Goal: Transaction & Acquisition: Book appointment/travel/reservation

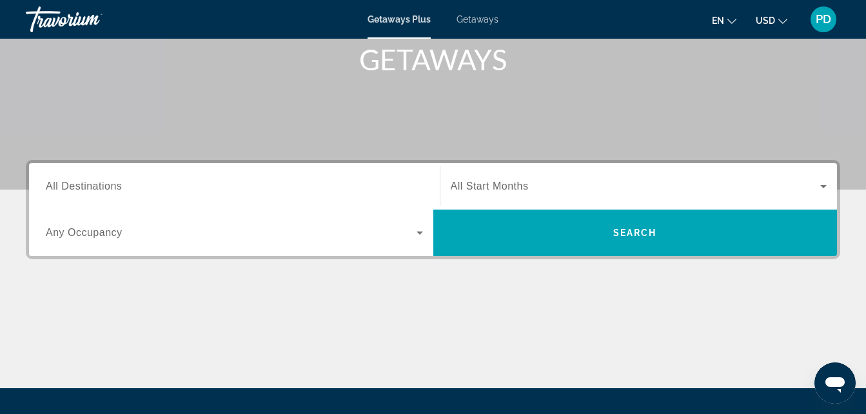
scroll to position [204, 0]
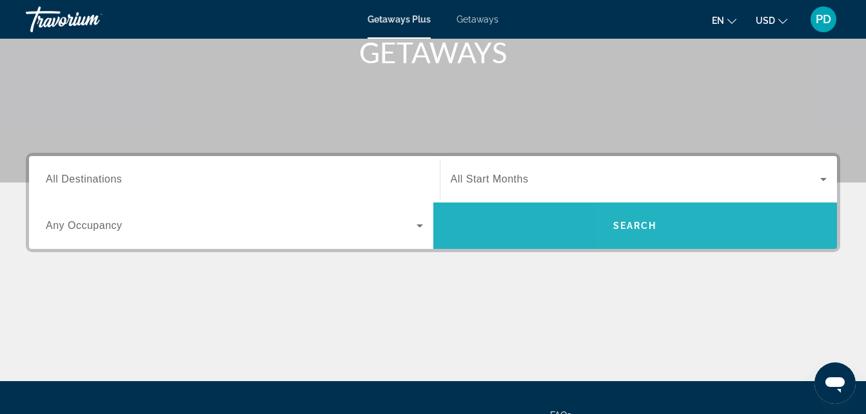
click at [704, 229] on span "Search" at bounding box center [635, 225] width 404 height 31
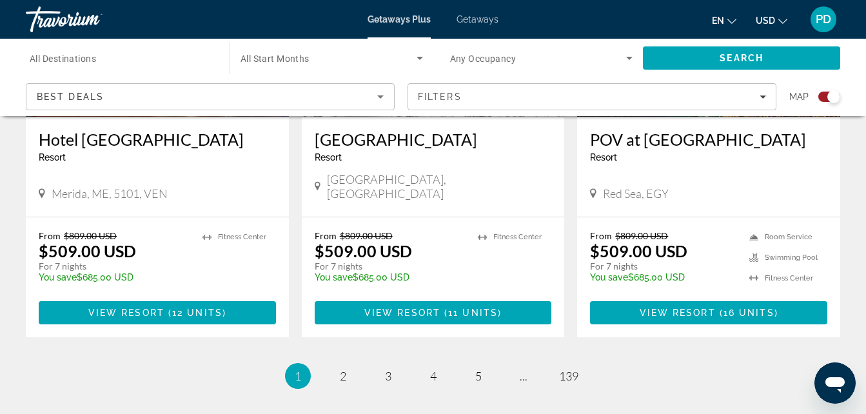
scroll to position [2088, 0]
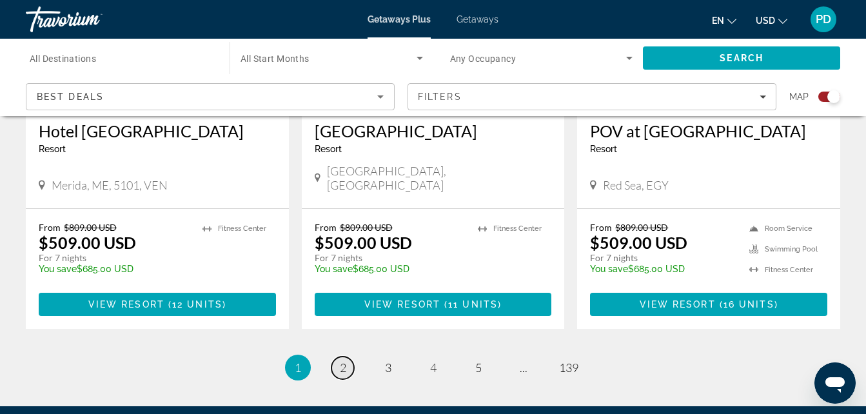
click at [342, 360] on span "2" at bounding box center [343, 367] width 6 height 14
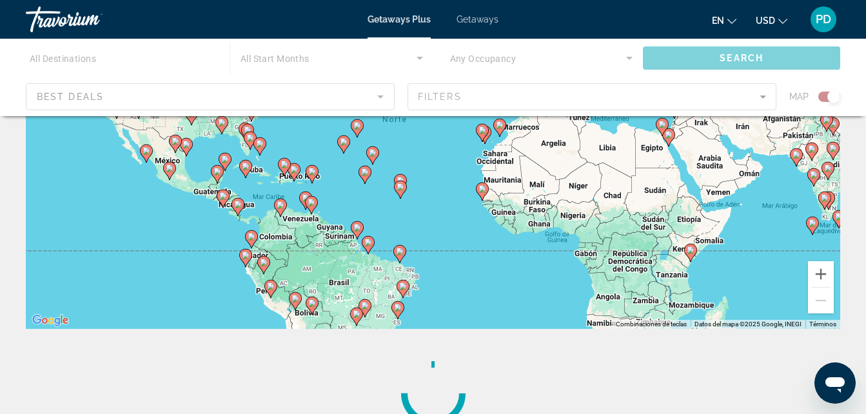
scroll to position [331, 0]
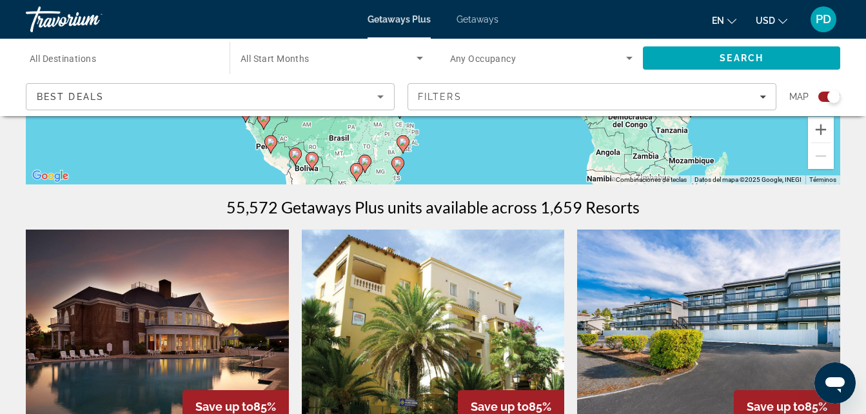
drag, startPoint x: 864, startPoint y: 91, endPoint x: 877, endPoint y: 135, distance: 46.5
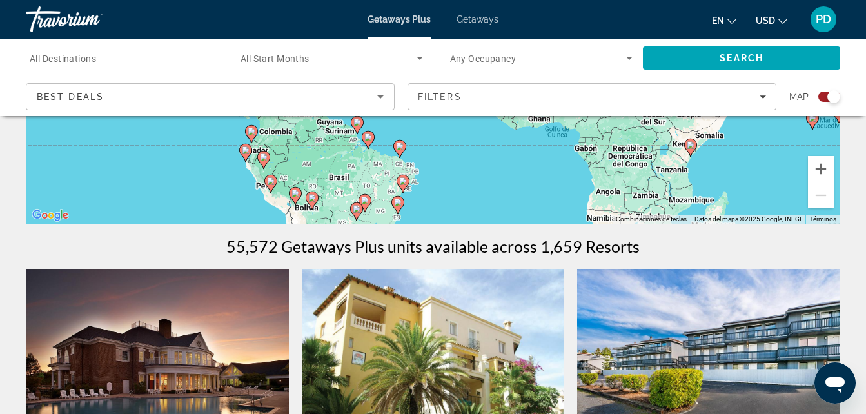
scroll to position [88, 0]
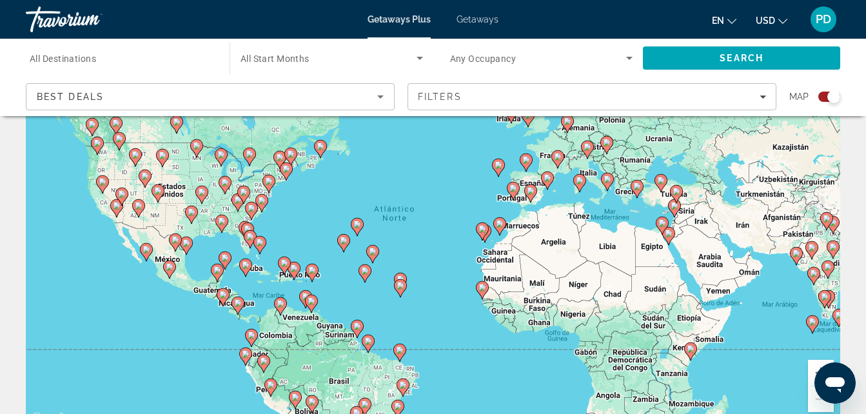
click at [382, 97] on icon "Sort by" at bounding box center [380, 96] width 6 height 3
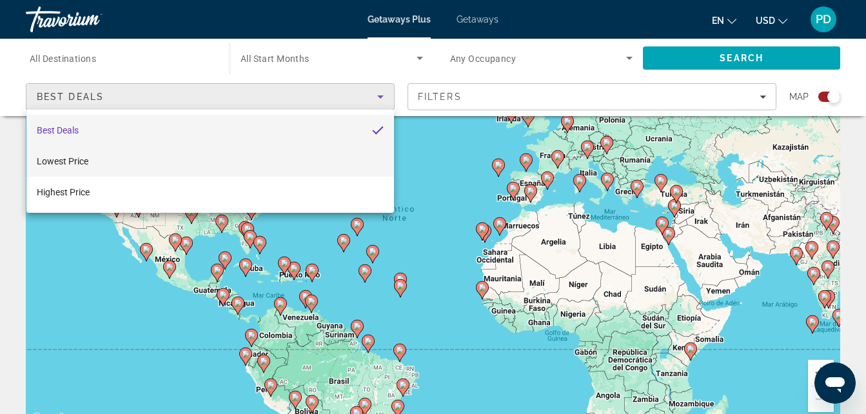
click at [307, 152] on mat-option "Lowest Price" at bounding box center [209, 161] width 367 height 31
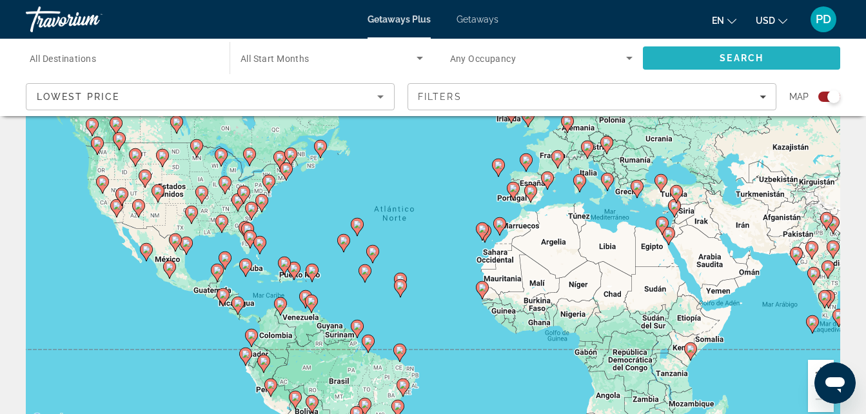
click at [775, 53] on span "Search" at bounding box center [741, 58] width 197 height 31
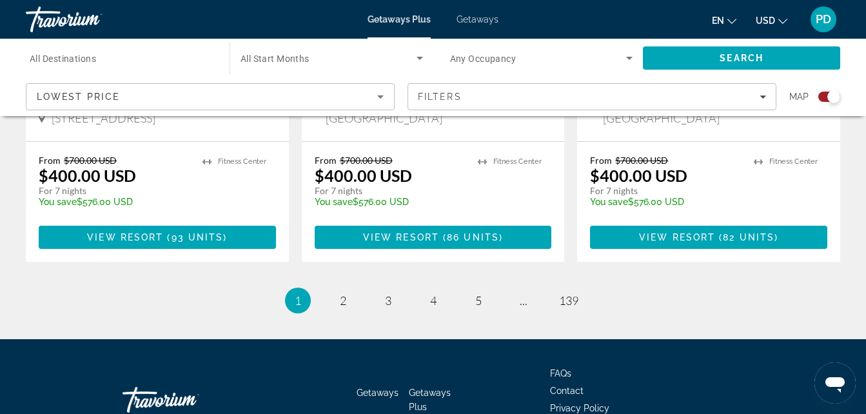
scroll to position [2131, 0]
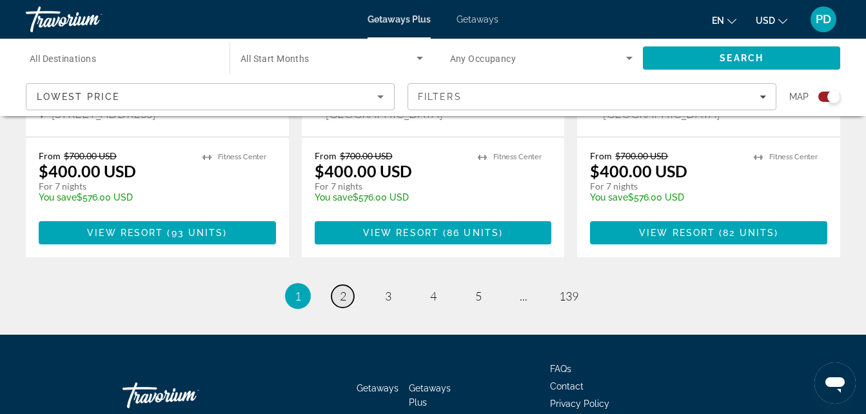
click at [340, 289] on span "2" at bounding box center [343, 296] width 6 height 14
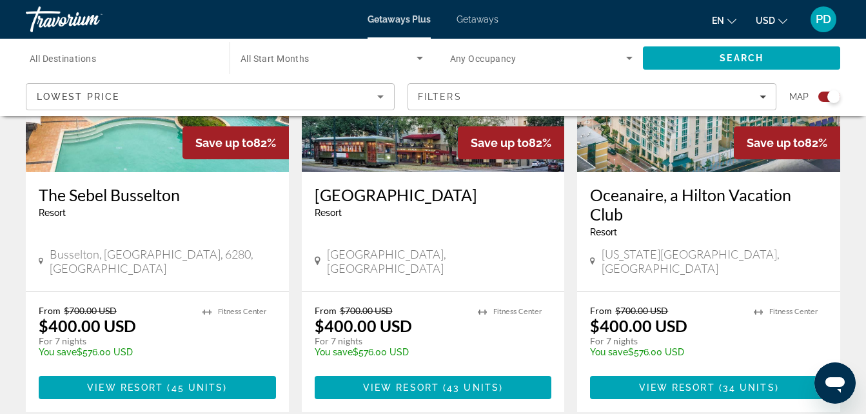
scroll to position [2038, 0]
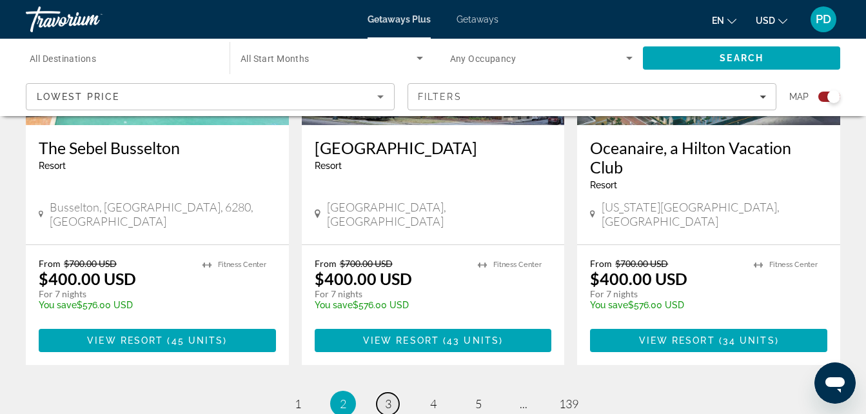
click at [385, 396] on span "3" at bounding box center [388, 403] width 6 height 14
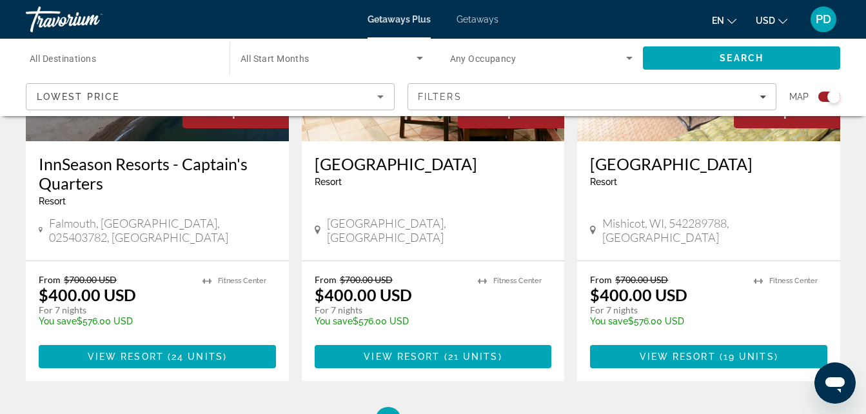
scroll to position [2105, 0]
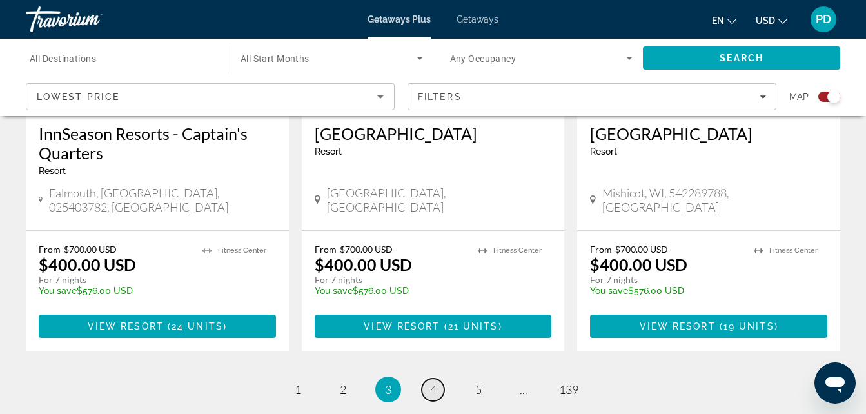
click at [431, 382] on span "4" at bounding box center [433, 389] width 6 height 14
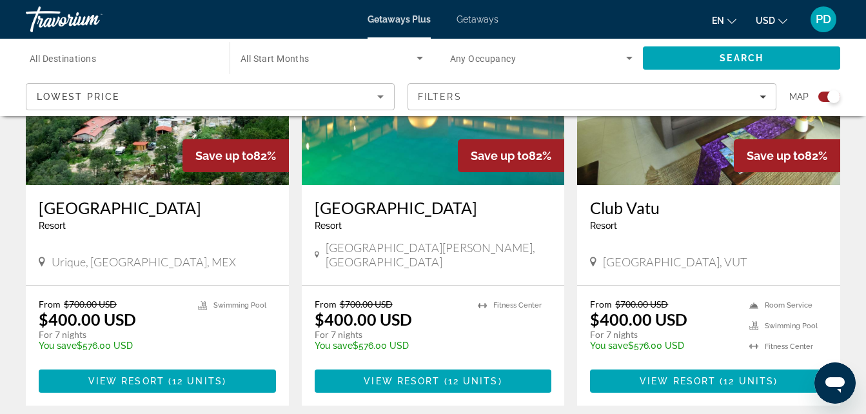
scroll to position [2017, 0]
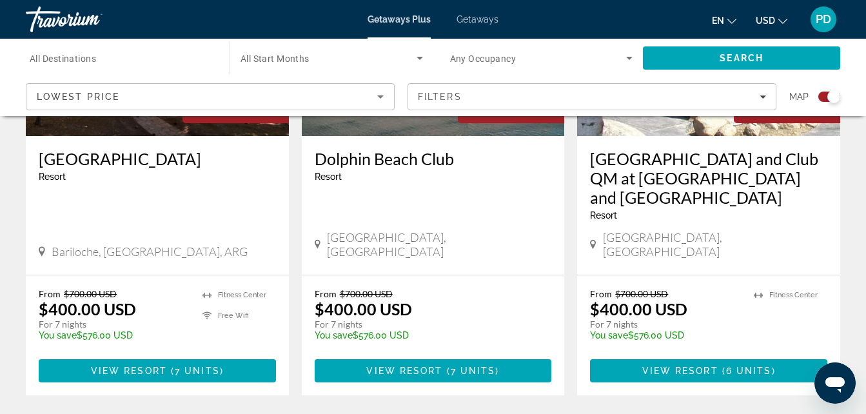
scroll to position [2051, 0]
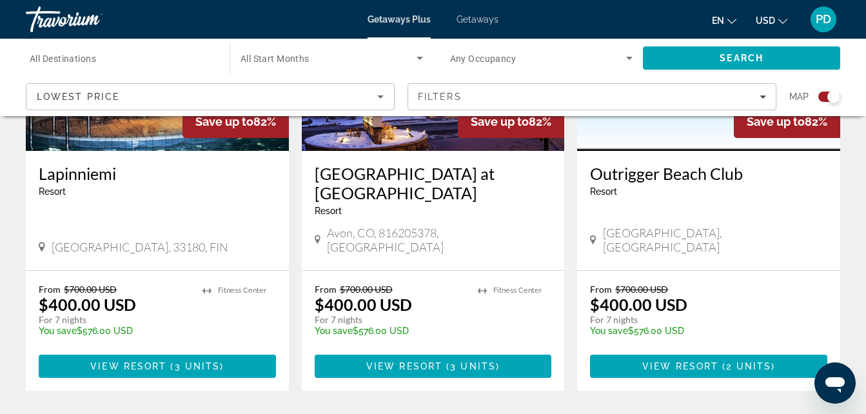
scroll to position [2048, 0]
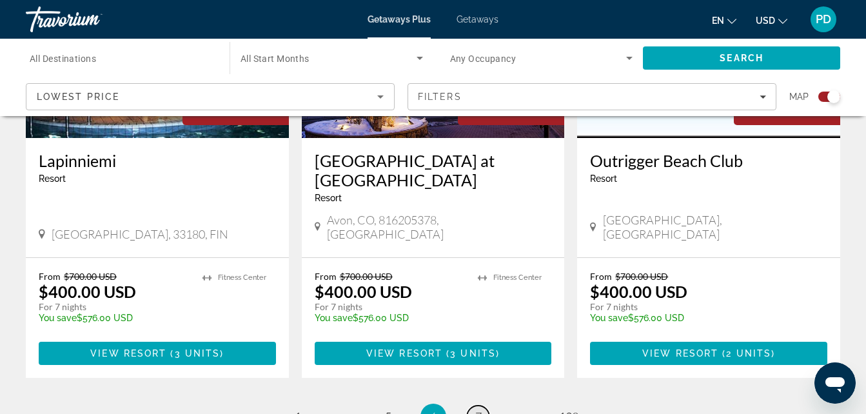
click at [477, 409] on span "7" at bounding box center [478, 416] width 6 height 14
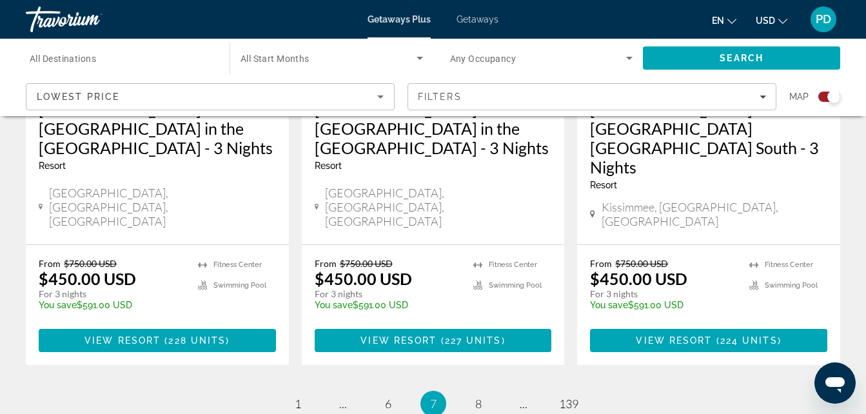
scroll to position [2161, 0]
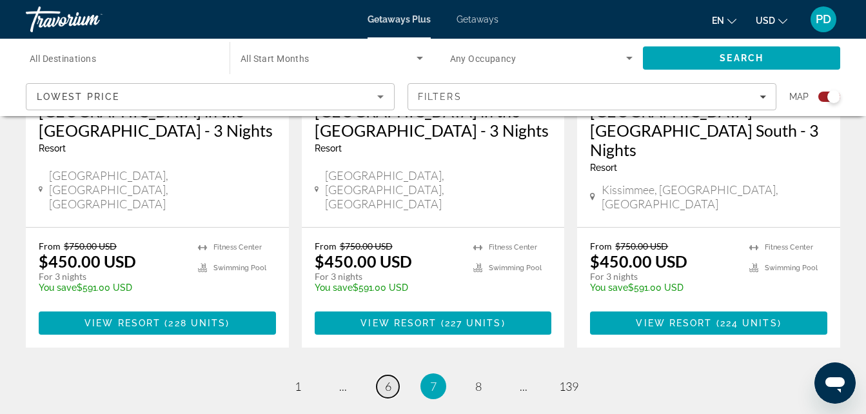
click at [383, 375] on link "page 6" at bounding box center [387, 386] width 23 height 23
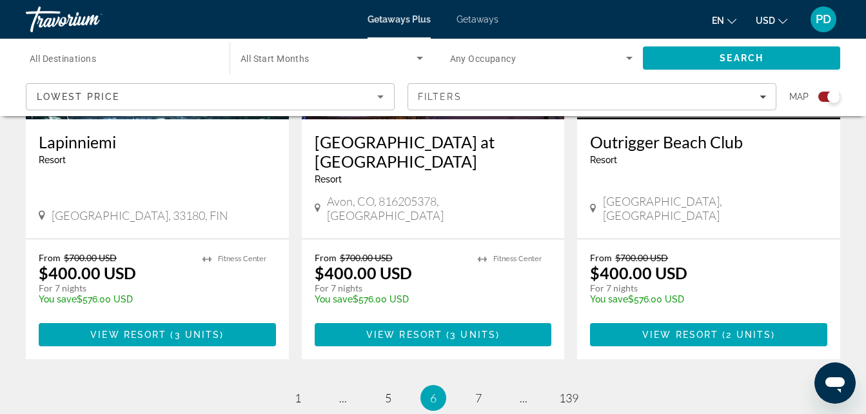
scroll to position [2084, 0]
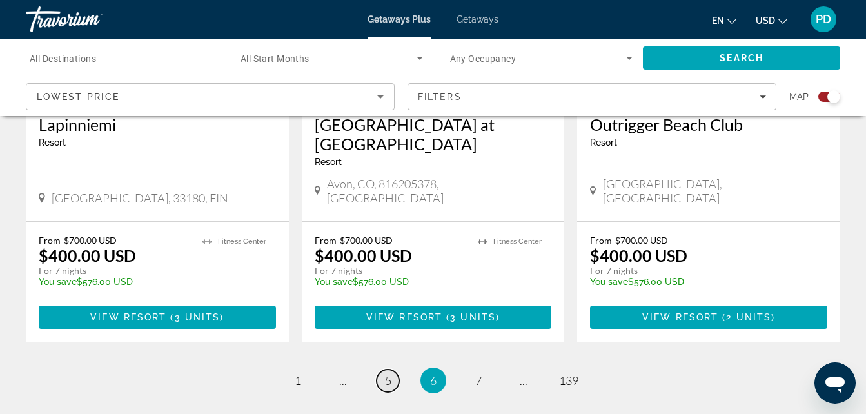
click at [390, 373] on span "5" at bounding box center [388, 380] width 6 height 14
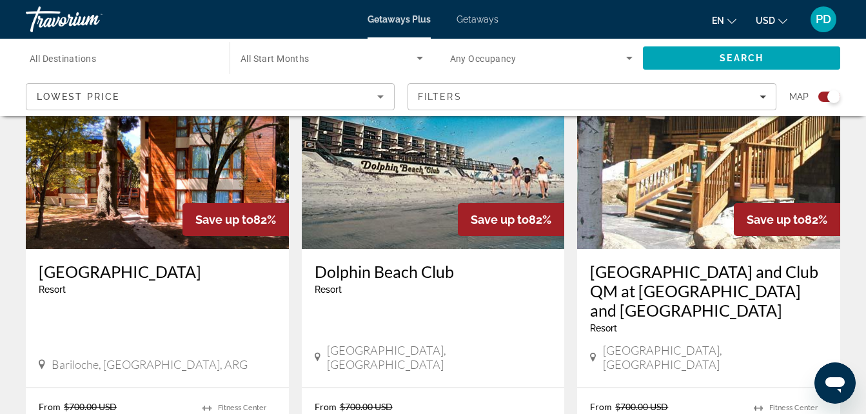
scroll to position [2093, 0]
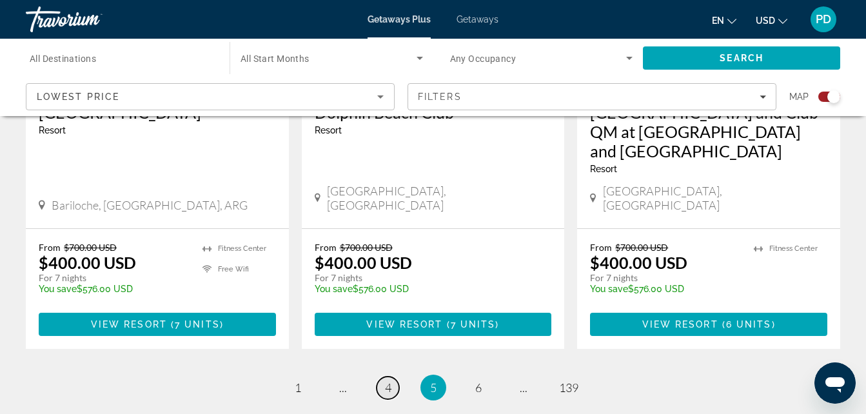
click at [392, 376] on link "page 4" at bounding box center [387, 387] width 23 height 23
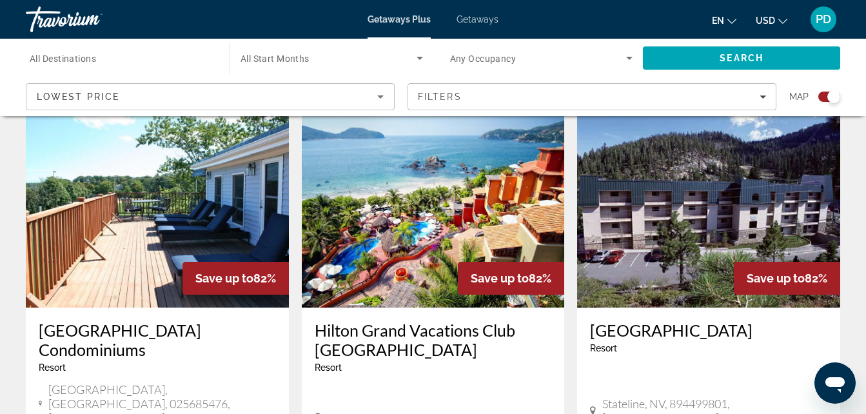
scroll to position [485, 0]
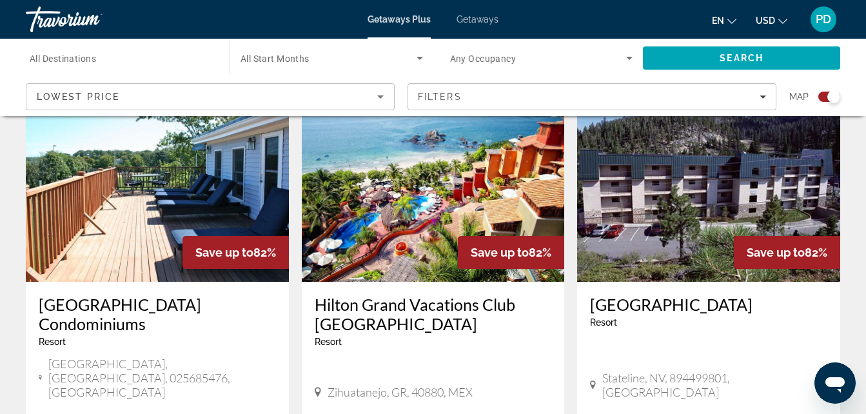
click at [402, 163] on img "Main content" at bounding box center [433, 178] width 263 height 206
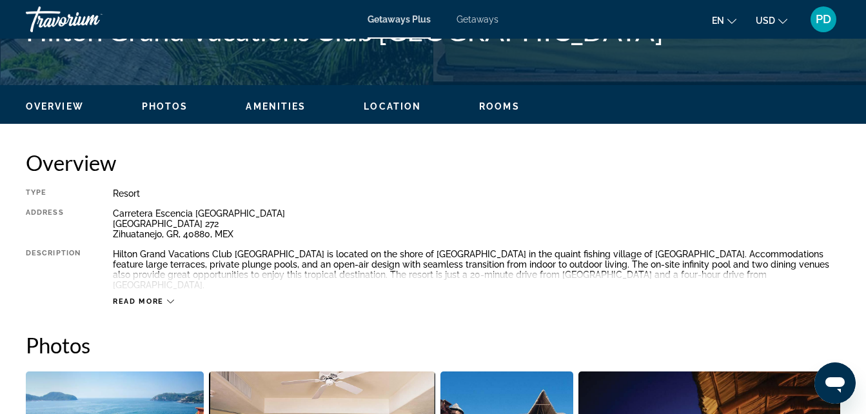
scroll to position [629, 0]
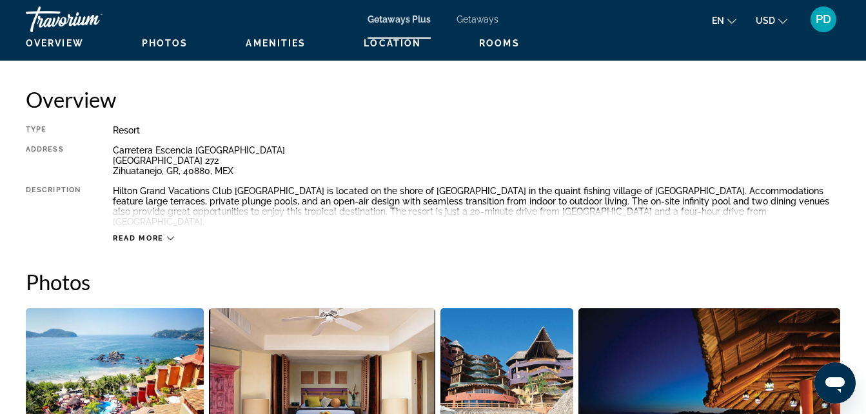
drag, startPoint x: 475, startPoint y: 160, endPoint x: 470, endPoint y: 122, distance: 38.4
click at [470, 122] on div "Overview Type Resort All-Inclusive No All-Inclusive Address [GEOGRAPHIC_DATA][S…" at bounding box center [433, 164] width 814 height 157
click at [165, 234] on div "Read more" at bounding box center [143, 238] width 61 height 8
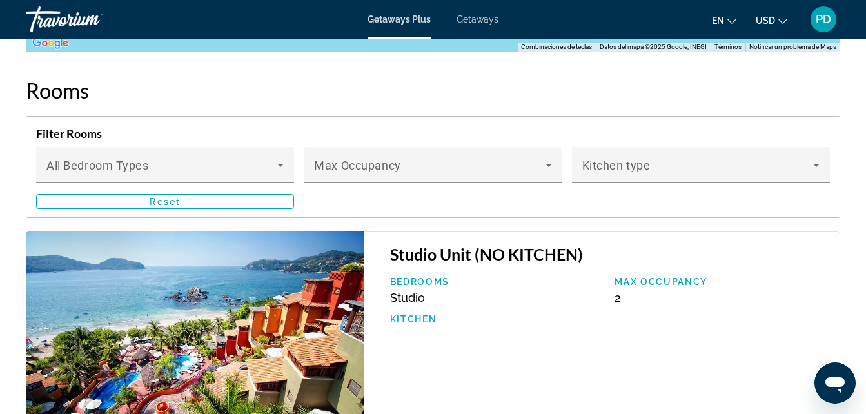
scroll to position [2237, 0]
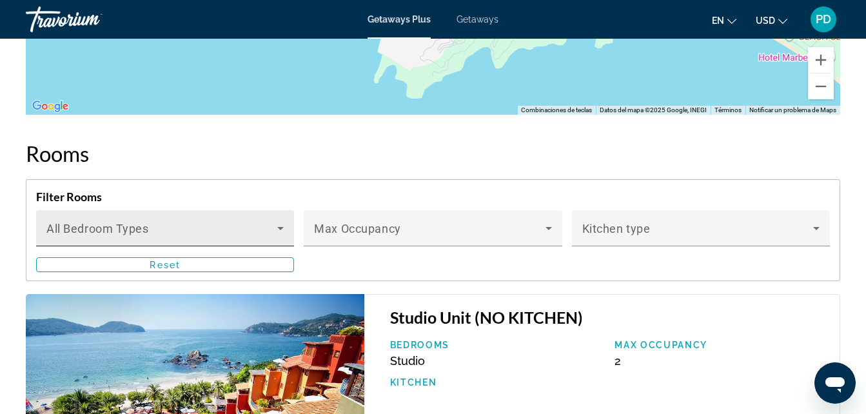
click at [288, 220] on icon "Main content" at bounding box center [280, 227] width 15 height 15
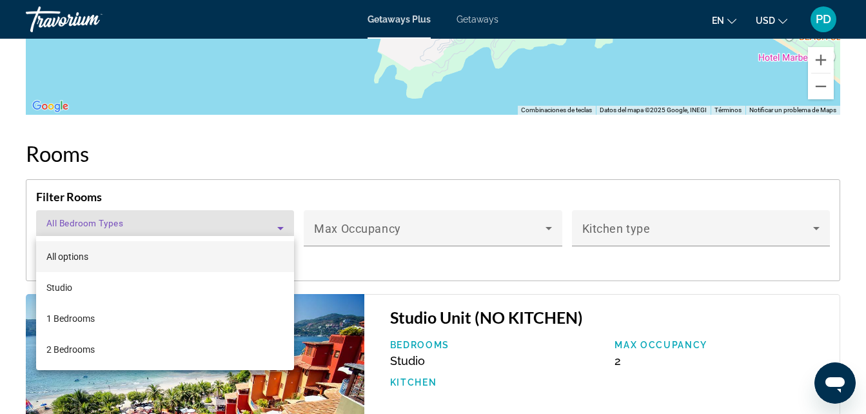
click at [278, 225] on div at bounding box center [433, 207] width 866 height 414
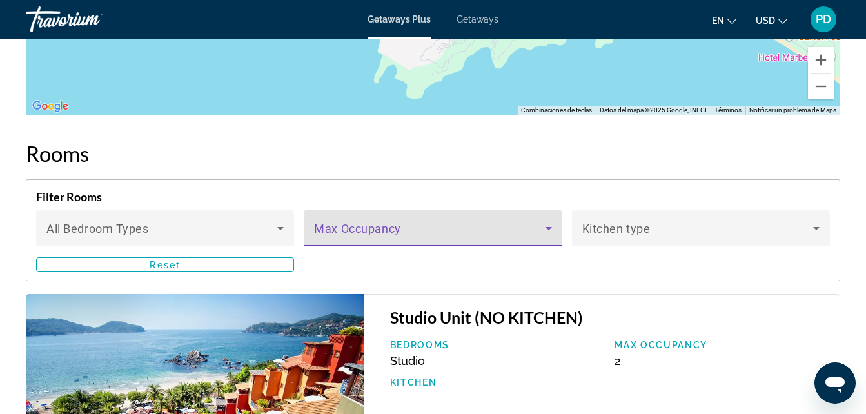
click at [556, 220] on icon "Main content" at bounding box center [548, 227] width 15 height 15
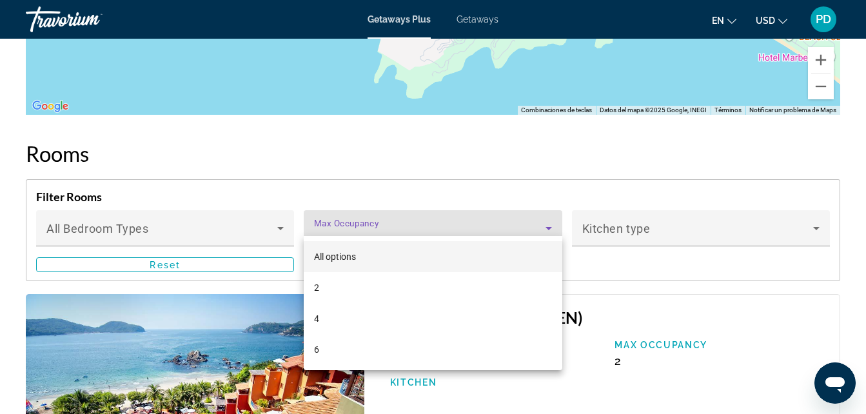
click at [556, 217] on div at bounding box center [433, 207] width 866 height 414
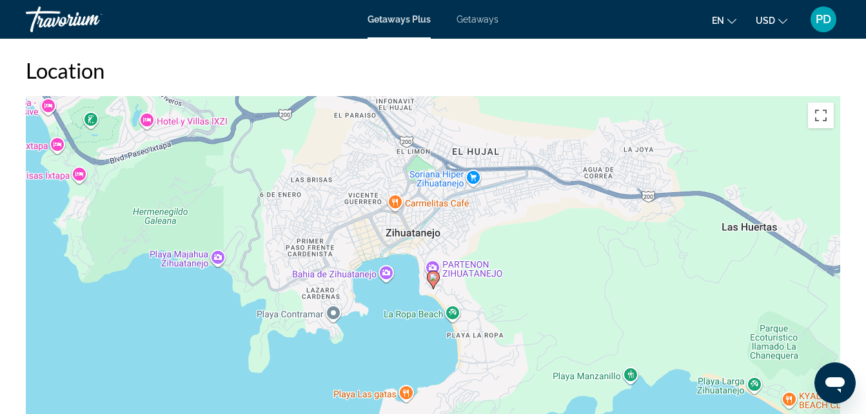
scroll to position [1860, 0]
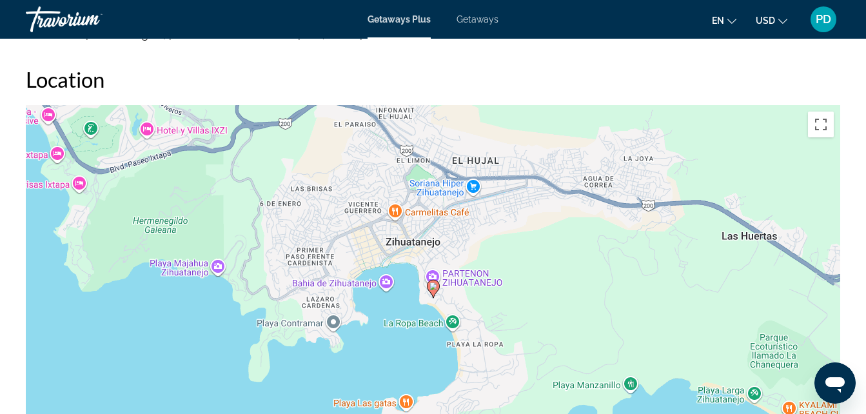
click at [431, 263] on div "Para activar la función de arrastre con el teclado, pulsa Alt + Intro. Cuando h…" at bounding box center [433, 298] width 814 height 387
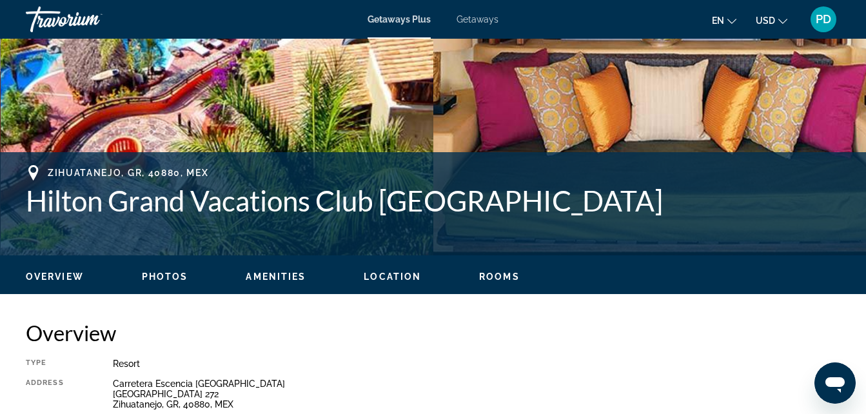
scroll to position [333, 0]
